Goal: Task Accomplishment & Management: Complete application form

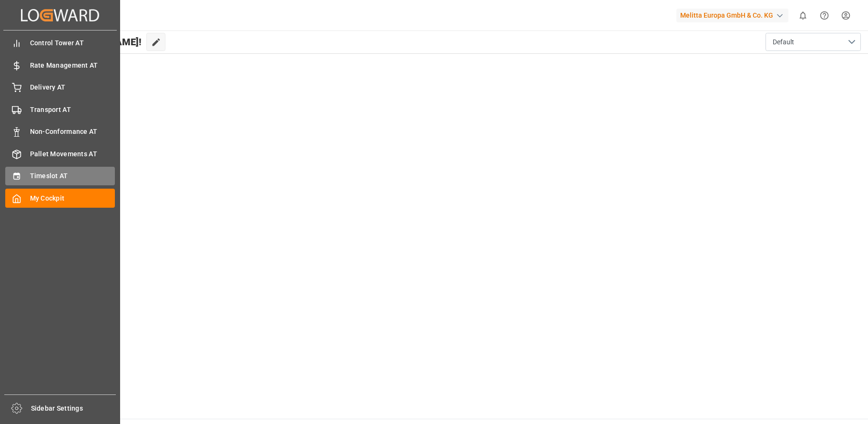
click at [16, 176] on icon at bounding box center [17, 177] width 10 height 10
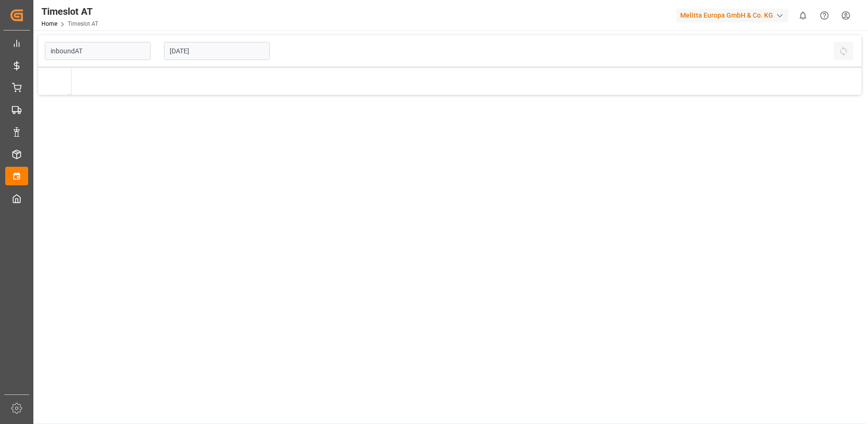
type input "Inbound AT"
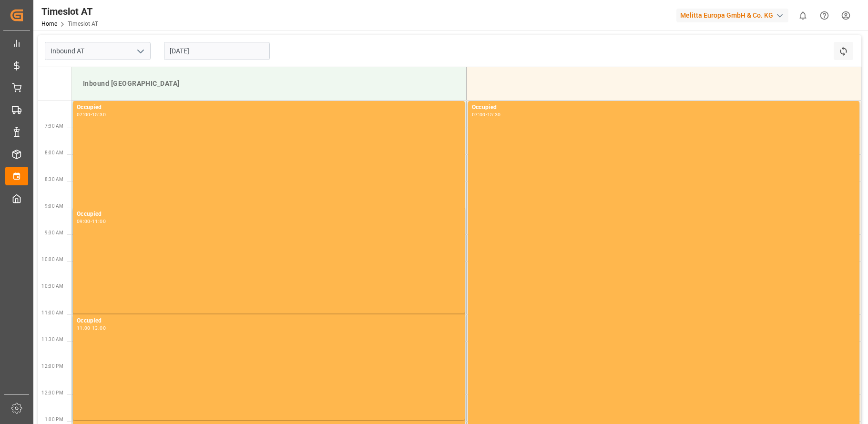
click at [204, 48] on input "[DATE]" at bounding box center [217, 51] width 106 height 18
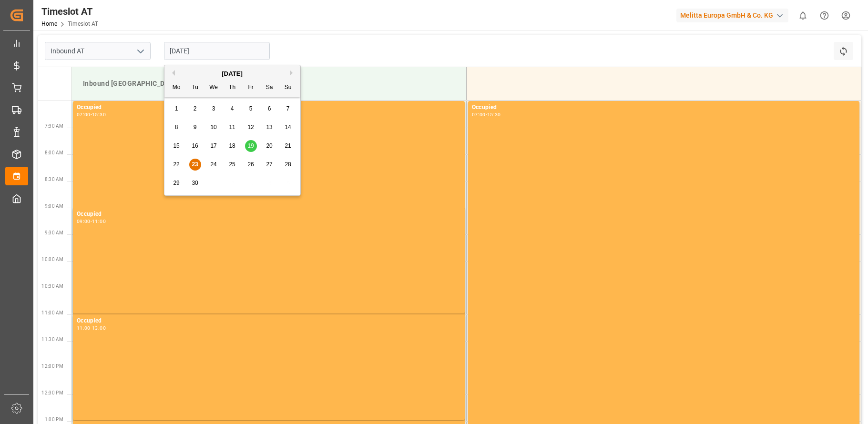
click at [254, 164] on span "26" at bounding box center [250, 164] width 6 height 7
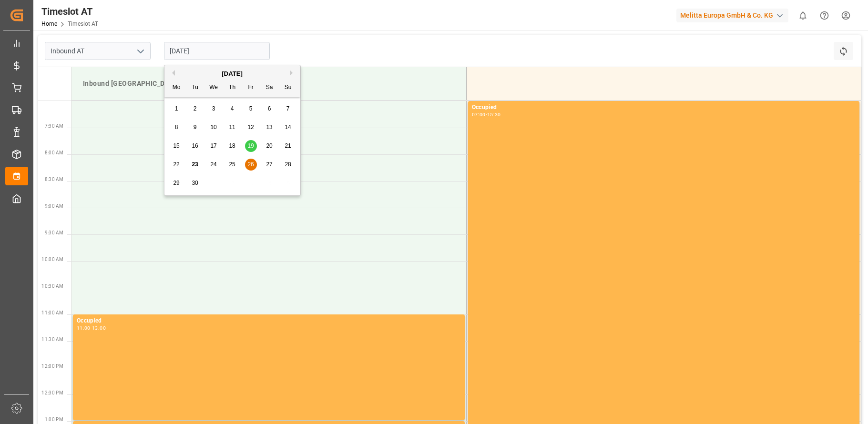
click at [234, 51] on input "[DATE]" at bounding box center [217, 51] width 106 height 18
click at [175, 181] on span "29" at bounding box center [176, 183] width 6 height 7
click at [215, 48] on input "[DATE]" at bounding box center [217, 51] width 106 height 18
click at [193, 181] on span "30" at bounding box center [195, 183] width 6 height 7
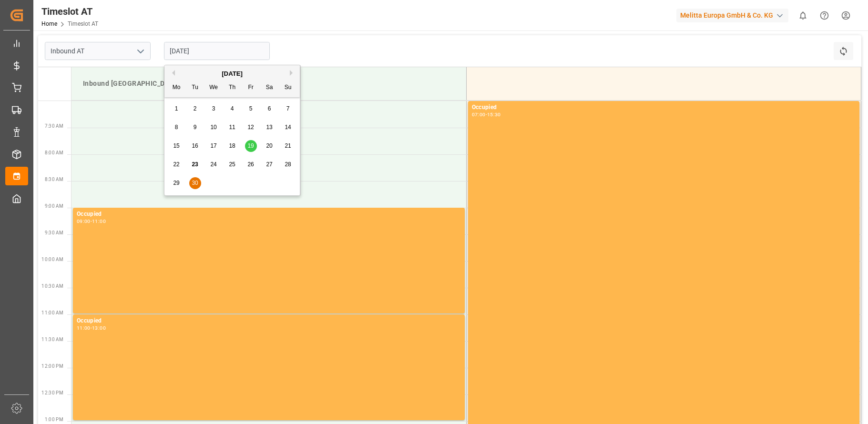
click at [209, 50] on input "[DATE]" at bounding box center [217, 51] width 106 height 18
click at [265, 166] on div "27" at bounding box center [270, 164] width 12 height 11
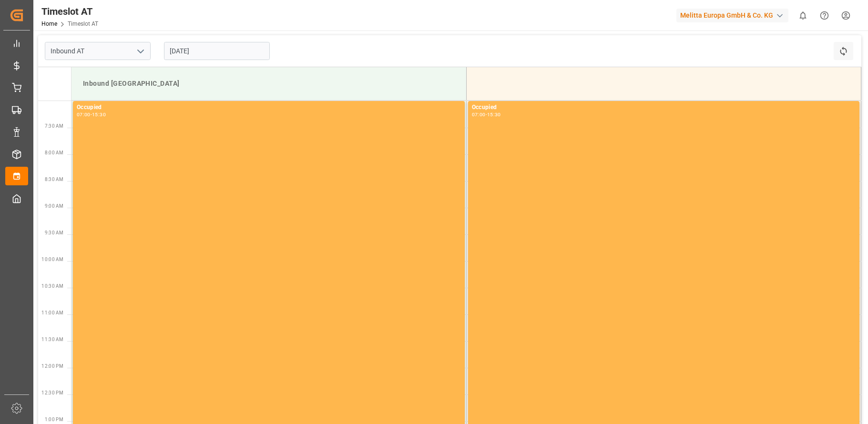
click at [235, 49] on input "[DATE]" at bounding box center [217, 51] width 106 height 18
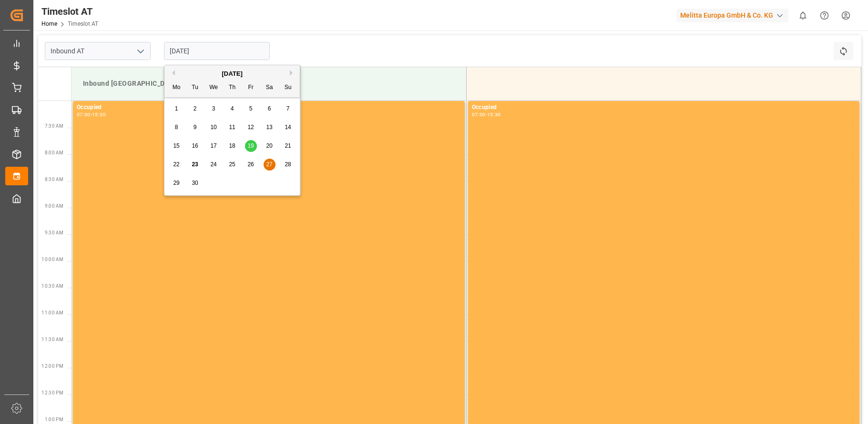
click at [248, 164] on span "26" at bounding box center [250, 164] width 6 height 7
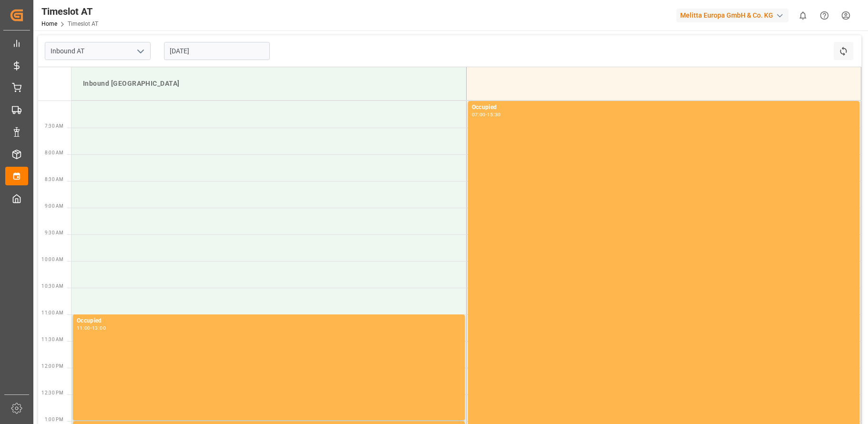
drag, startPoint x: 210, startPoint y: 50, endPoint x: 211, endPoint y: 57, distance: 7.8
click at [210, 50] on input "[DATE]" at bounding box center [217, 51] width 106 height 18
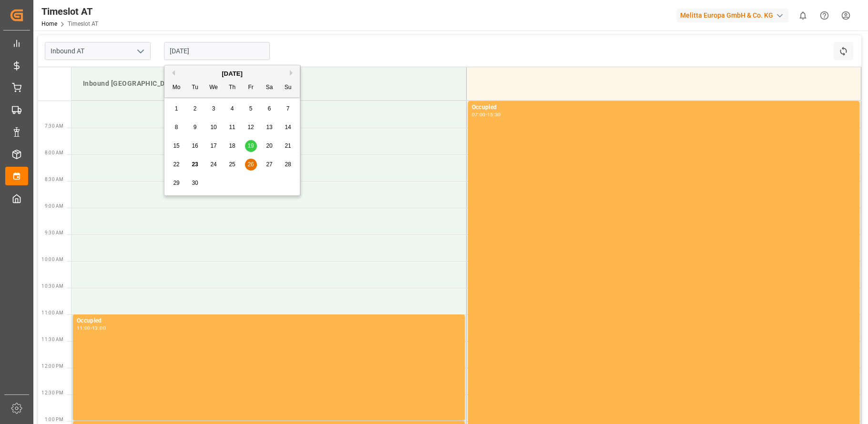
click at [234, 162] on span "25" at bounding box center [232, 164] width 6 height 7
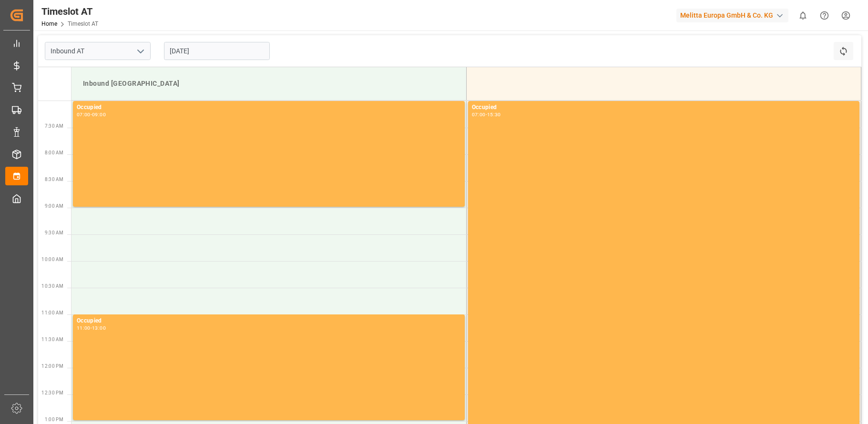
click at [189, 53] on input "[DATE]" at bounding box center [217, 51] width 106 height 18
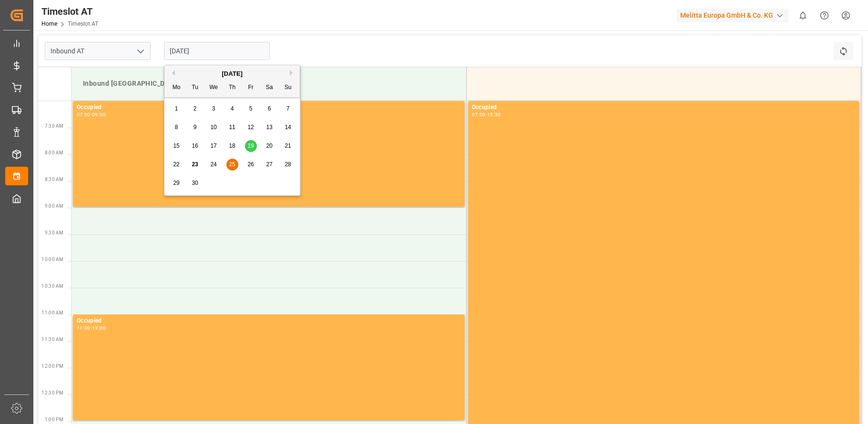
click at [176, 180] on span "29" at bounding box center [176, 183] width 6 height 7
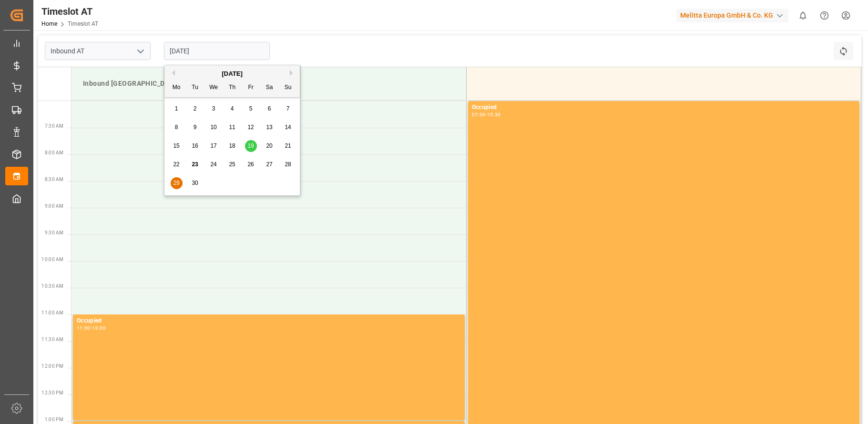
click at [209, 52] on input "[DATE]" at bounding box center [217, 51] width 106 height 18
click at [196, 181] on span "30" at bounding box center [195, 183] width 6 height 7
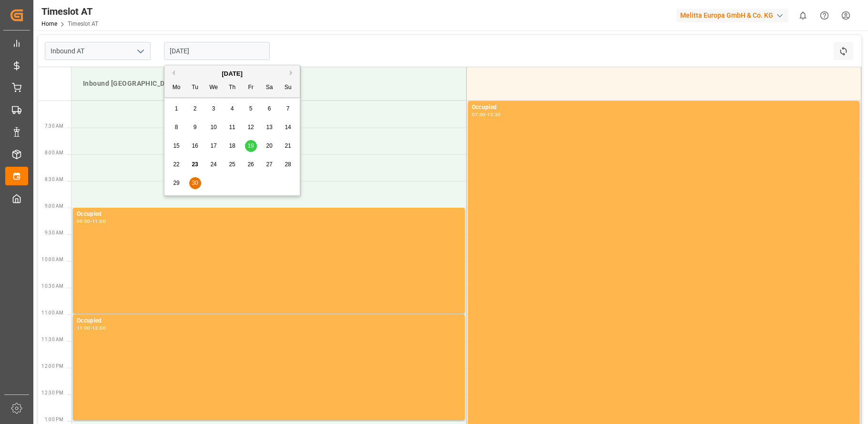
drag, startPoint x: 208, startPoint y: 47, endPoint x: 210, endPoint y: 52, distance: 5.4
click at [209, 47] on input "[DATE]" at bounding box center [217, 51] width 106 height 18
click at [177, 182] on span "29" at bounding box center [176, 183] width 6 height 7
type input "[DATE]"
